Goal: Entertainment & Leisure: Consume media (video, audio)

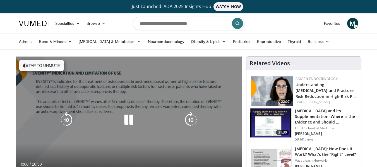
click at [47, 69] on button "Tap to unmute" at bounding box center [41, 65] width 45 height 11
click at [127, 117] on icon "Video Player" at bounding box center [129, 120] width 16 height 16
click at [128, 120] on icon "Video Player" at bounding box center [129, 120] width 16 height 16
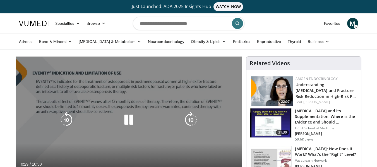
click at [105, 88] on div "10 seconds Tap to unmute" at bounding box center [129, 120] width 226 height 127
click at [128, 121] on icon "Video Player" at bounding box center [129, 120] width 16 height 16
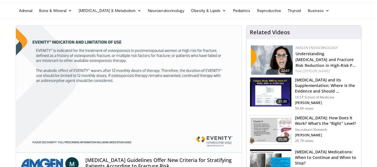
scroll to position [38, 0]
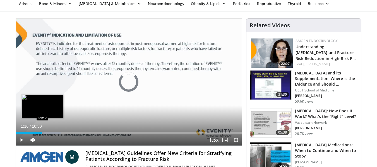
click at [43, 132] on div "Progress Bar" at bounding box center [43, 133] width 1 height 2
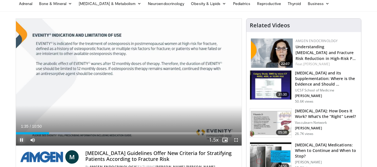
click at [21, 139] on span "Video Player" at bounding box center [21, 139] width 11 height 11
click at [23, 141] on span "Video Player" at bounding box center [21, 139] width 11 height 11
click at [23, 139] on span "Video Player" at bounding box center [21, 139] width 11 height 11
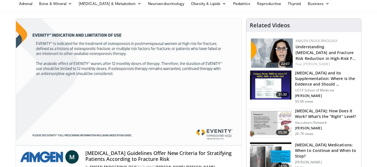
click at [23, 139] on video-js "**********" at bounding box center [129, 82] width 226 height 127
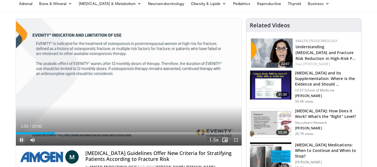
click at [22, 140] on span "Video Player" at bounding box center [21, 139] width 11 height 11
